Goal: Check status: Check status

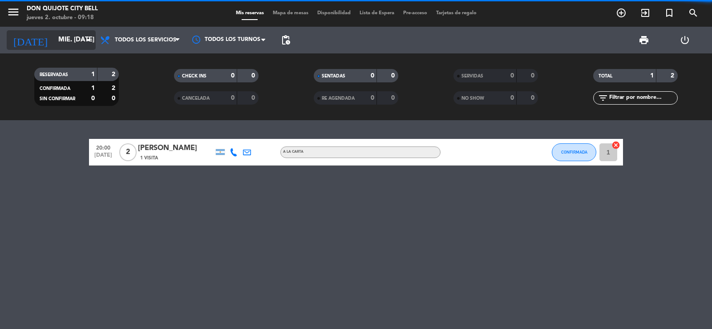
click at [67, 37] on input "mié. [DATE]" at bounding box center [97, 40] width 86 height 17
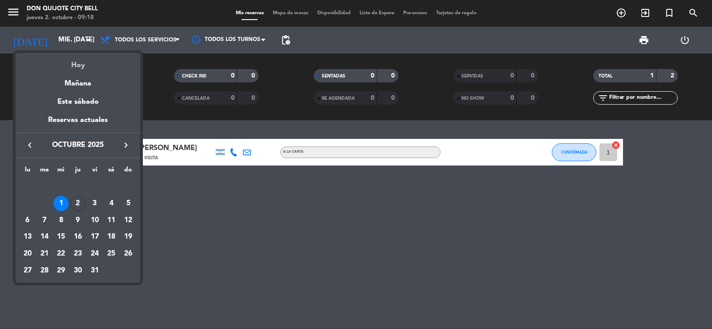
click at [81, 64] on div "Hoy" at bounding box center [78, 62] width 125 height 18
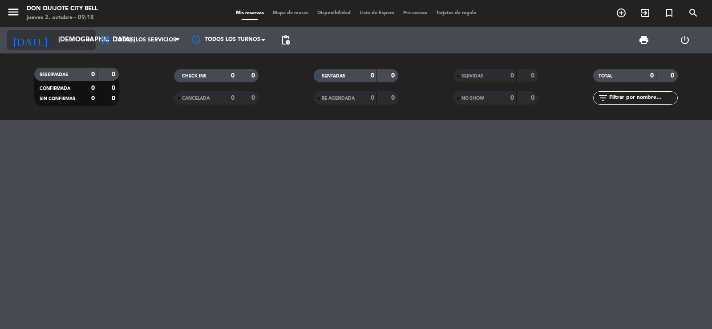
click at [89, 37] on icon "arrow_drop_down" at bounding box center [88, 40] width 11 height 11
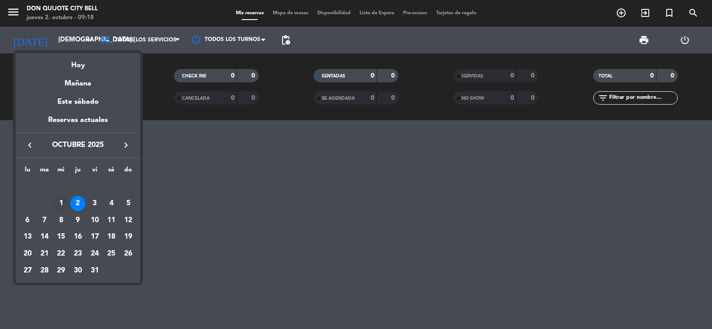
click at [57, 201] on div "1" at bounding box center [60, 203] width 15 height 15
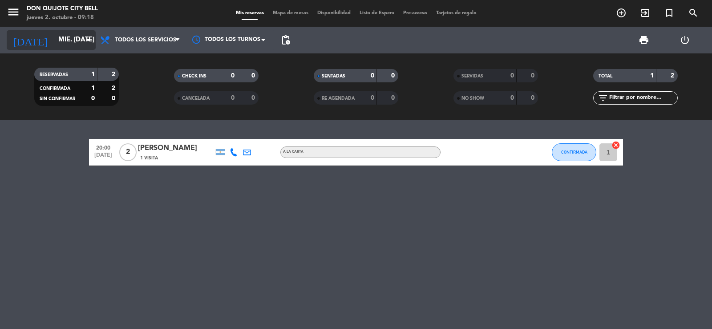
click at [94, 44] on input "mié. [DATE]" at bounding box center [97, 40] width 86 height 17
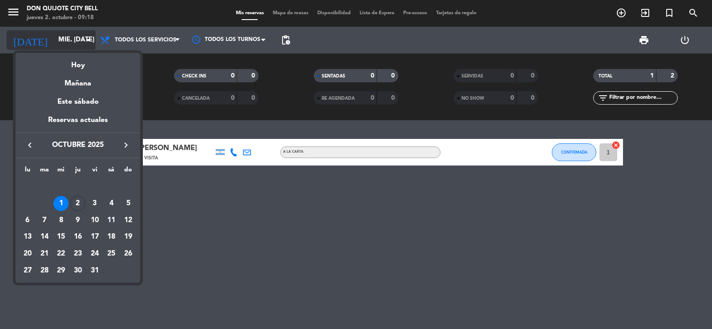
click at [93, 42] on div at bounding box center [356, 164] width 712 height 329
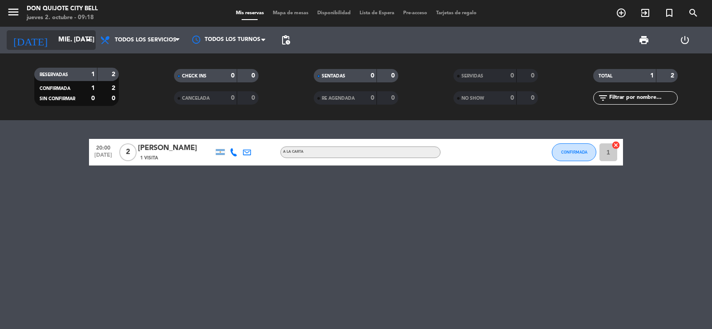
click at [81, 39] on input "mié. [DATE]" at bounding box center [97, 40] width 86 height 17
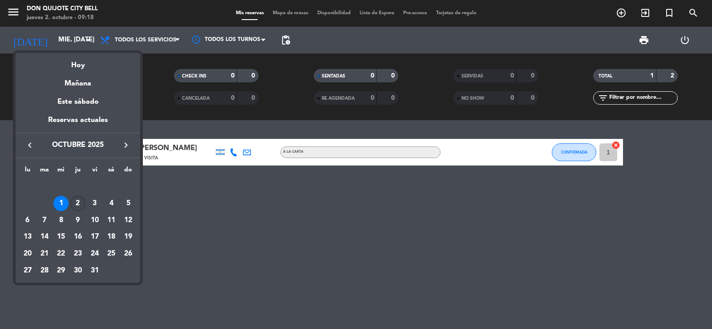
click at [80, 201] on div "2" at bounding box center [77, 203] width 15 height 15
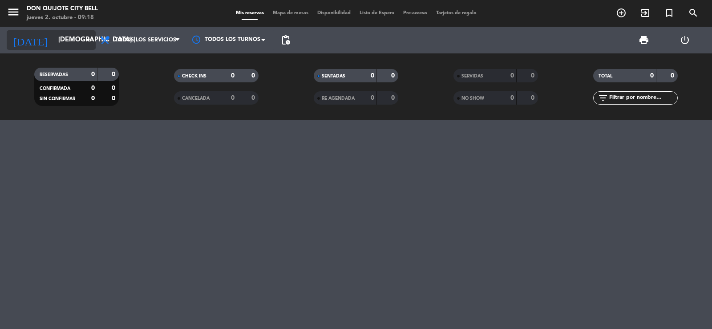
click at [82, 41] on input "[DEMOGRAPHIC_DATA] [DATE]" at bounding box center [97, 40] width 86 height 17
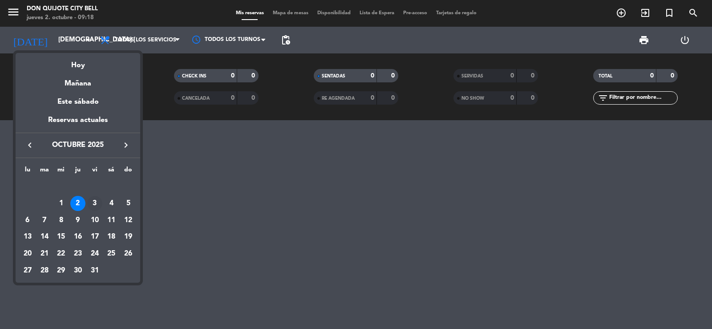
click at [92, 201] on div "3" at bounding box center [94, 203] width 15 height 15
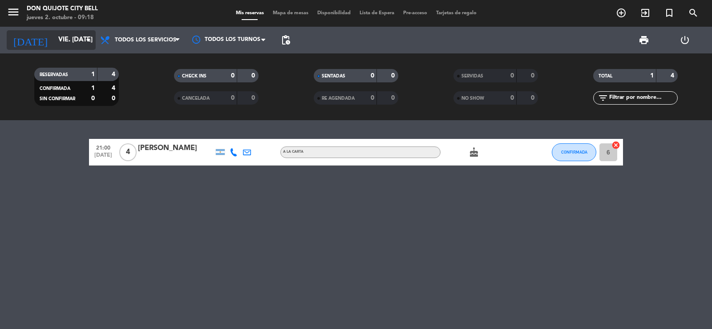
click at [86, 41] on icon "arrow_drop_down" at bounding box center [88, 40] width 11 height 11
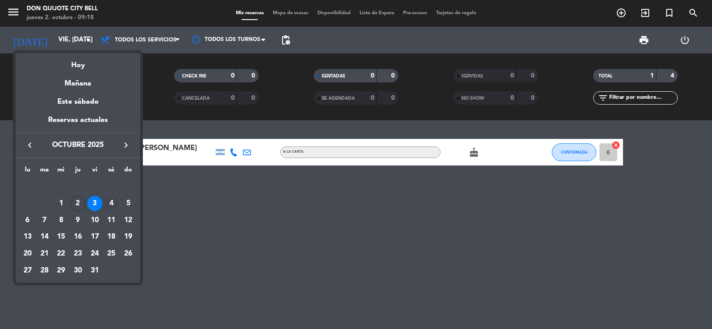
click at [110, 208] on div "4" at bounding box center [111, 203] width 15 height 15
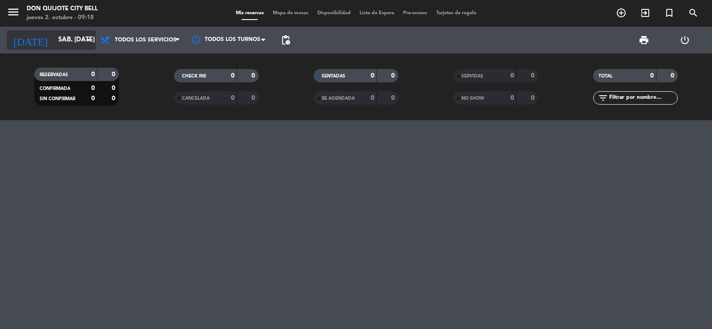
click at [82, 33] on input "sáb. [DATE]" at bounding box center [97, 40] width 86 height 17
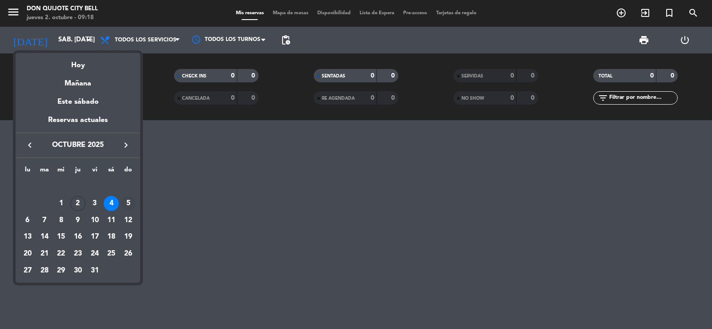
click at [127, 200] on div "5" at bounding box center [128, 203] width 15 height 15
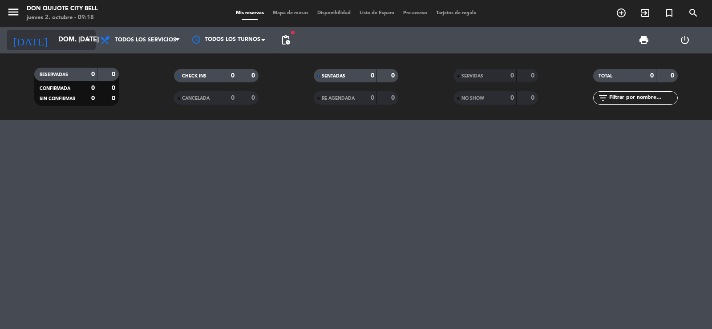
click at [74, 41] on input "dom. [DATE]" at bounding box center [97, 40] width 86 height 17
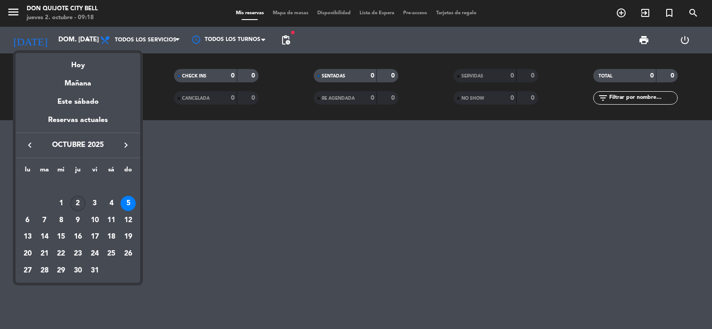
click at [82, 201] on div "2" at bounding box center [77, 203] width 15 height 15
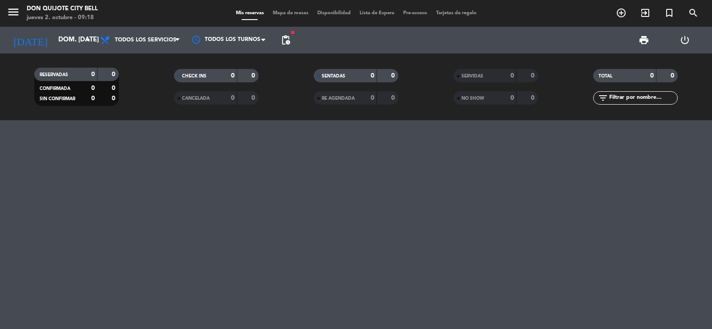
type input "[DEMOGRAPHIC_DATA] [DATE]"
